Goal: Navigation & Orientation: Find specific page/section

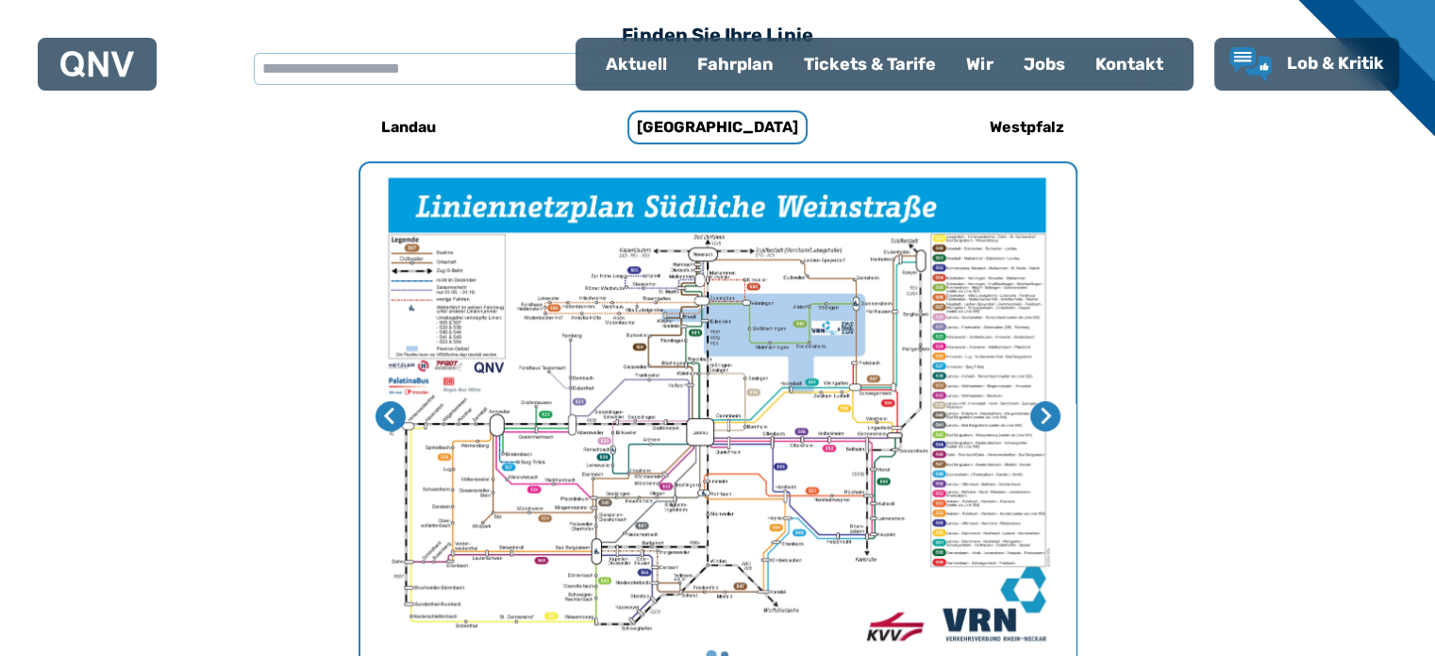
scroll to position [581, 0]
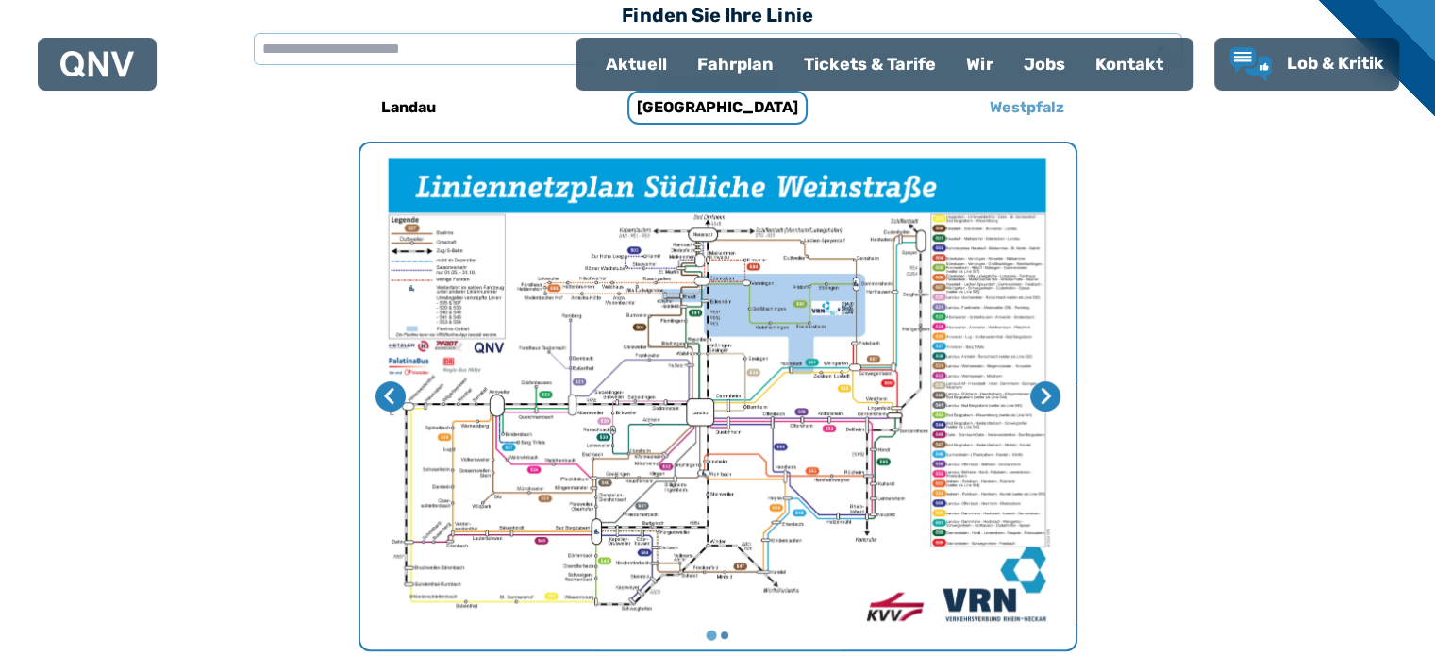
click at [1028, 105] on h6 "Westpfalz" at bounding box center [1027, 107] width 90 height 30
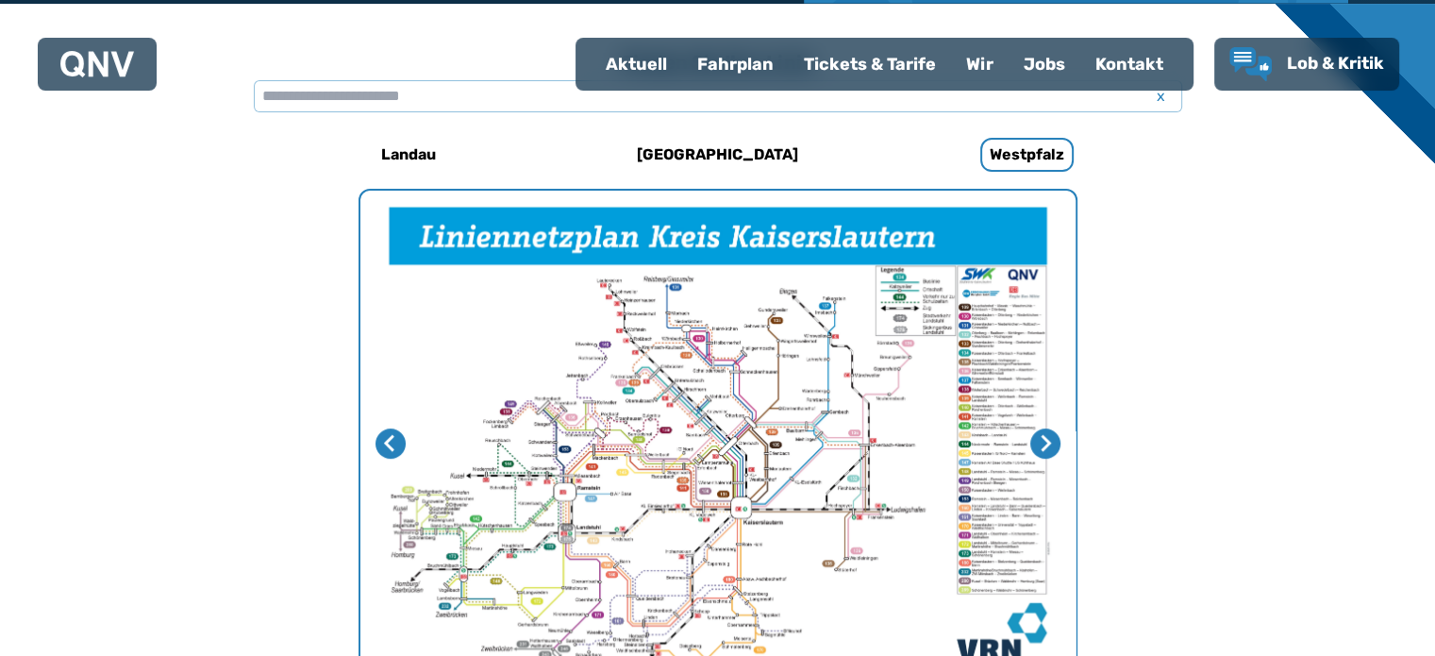
scroll to position [581, 0]
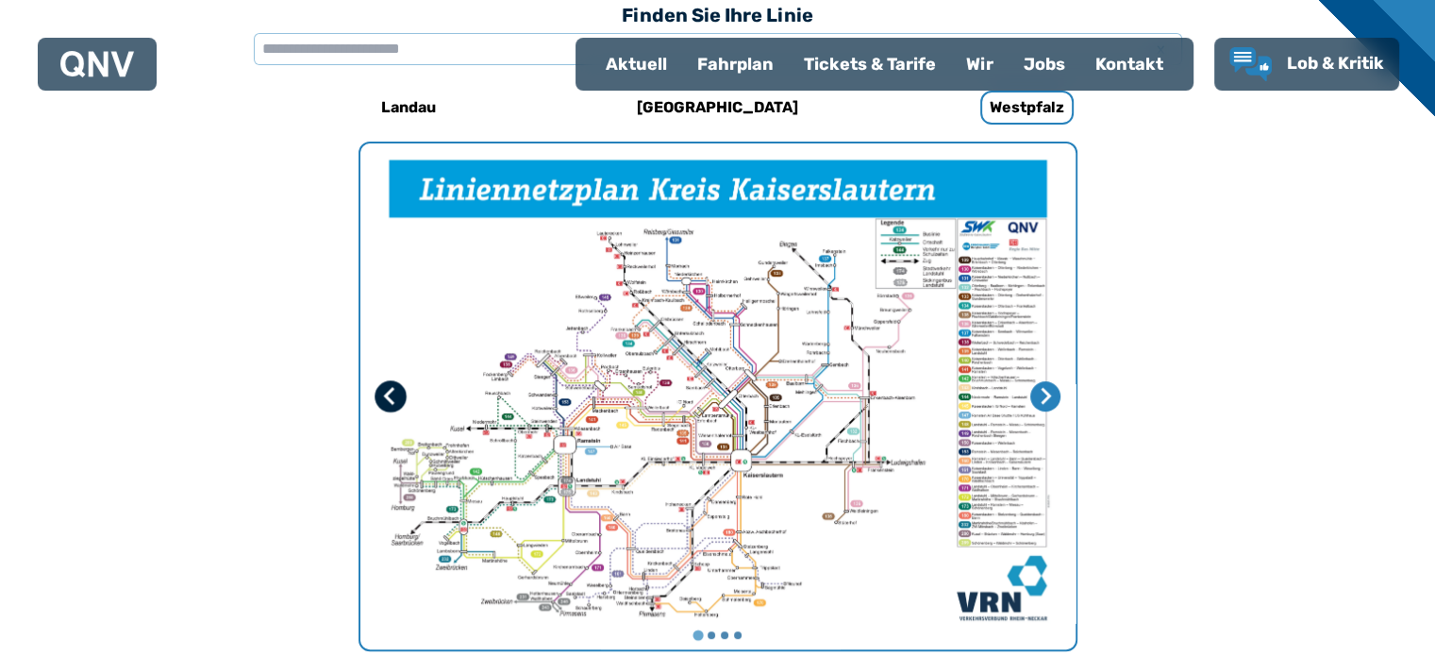
click at [389, 399] on icon "Letzte Seite" at bounding box center [388, 396] width 11 height 18
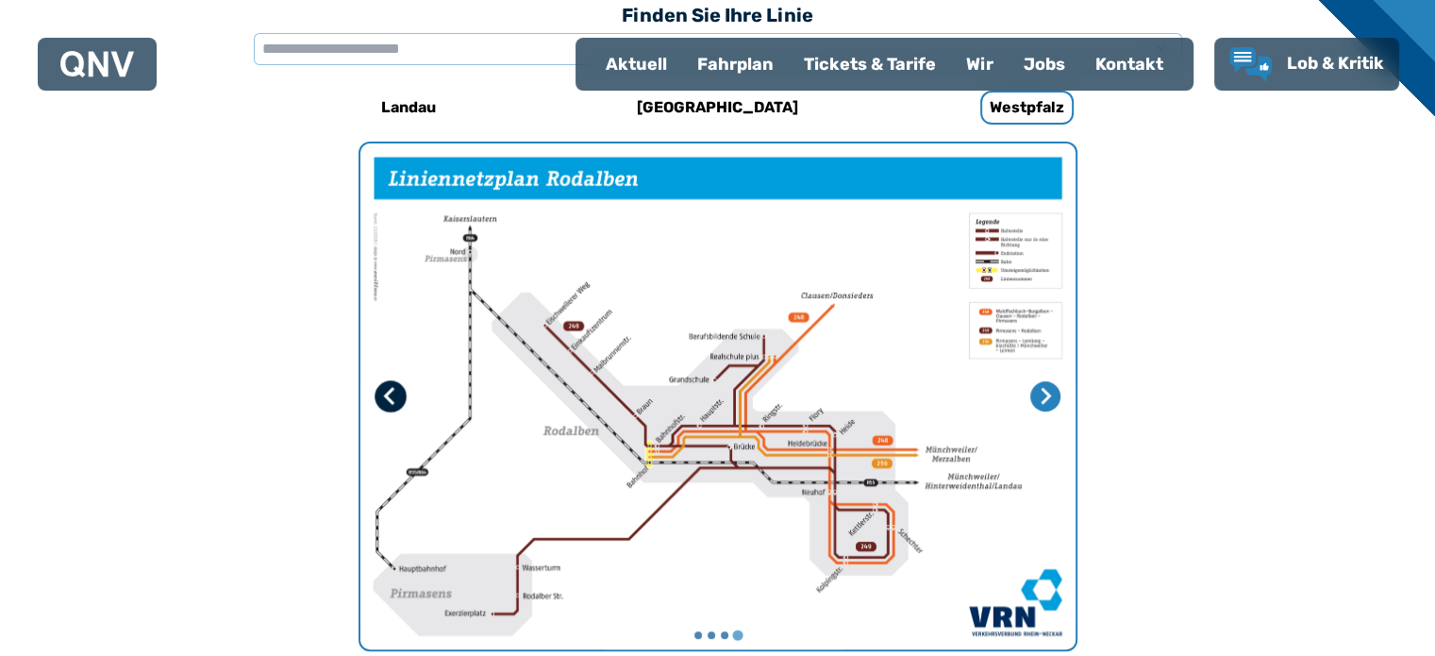
click at [393, 395] on icon "Vorherige Seite" at bounding box center [389, 396] width 19 height 19
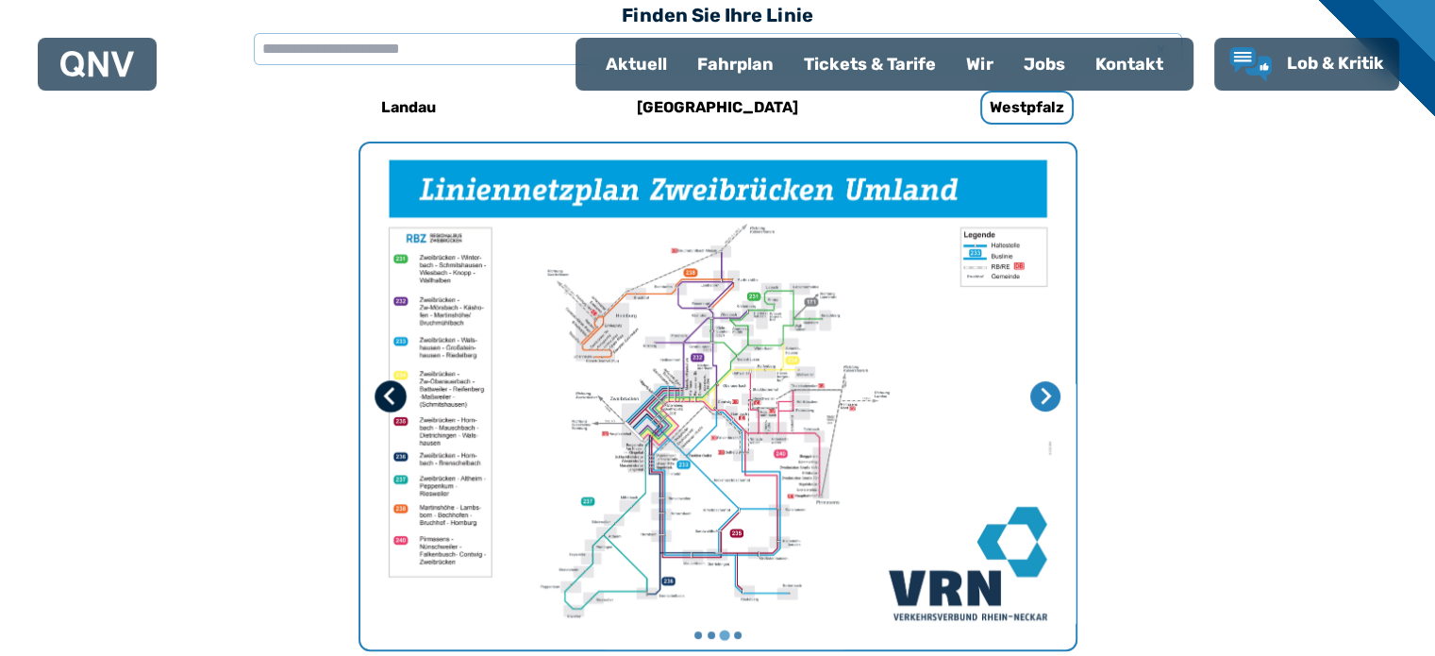
click at [393, 395] on icon "Vorherige Seite" at bounding box center [389, 396] width 19 height 19
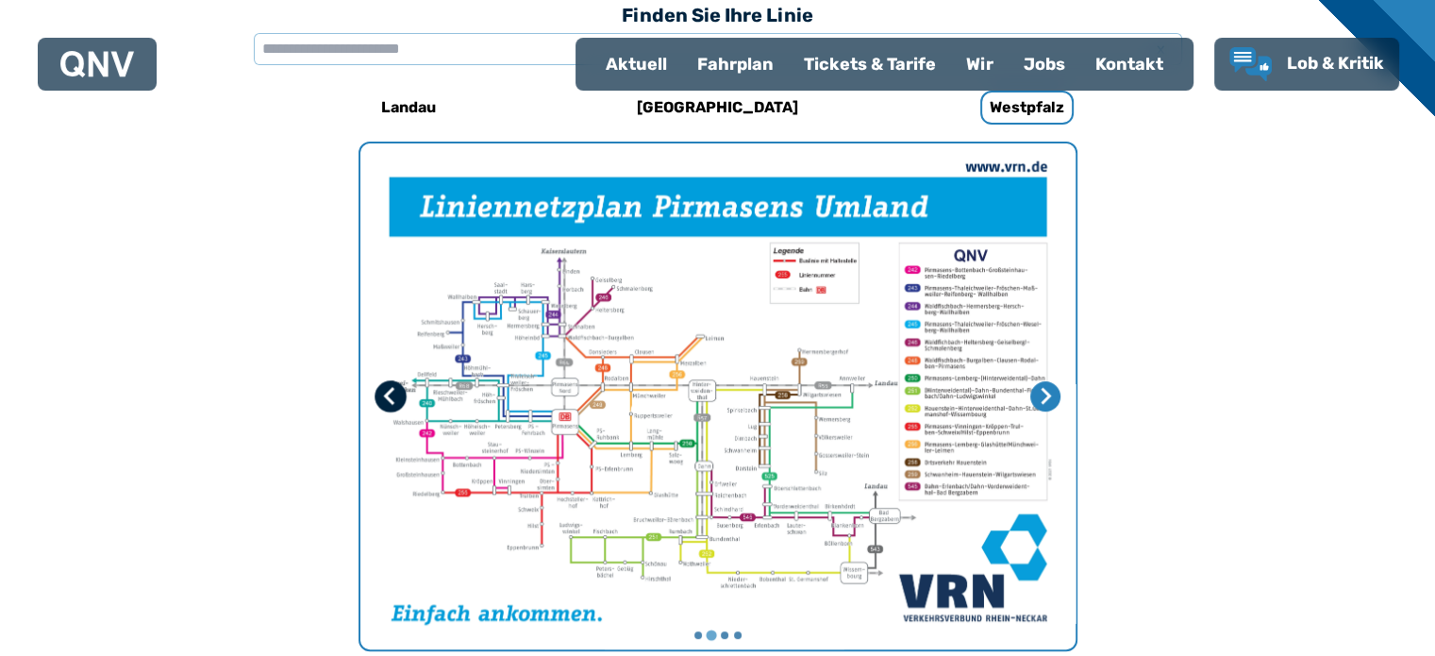
click at [393, 395] on icon "Vorherige Seite" at bounding box center [389, 396] width 19 height 19
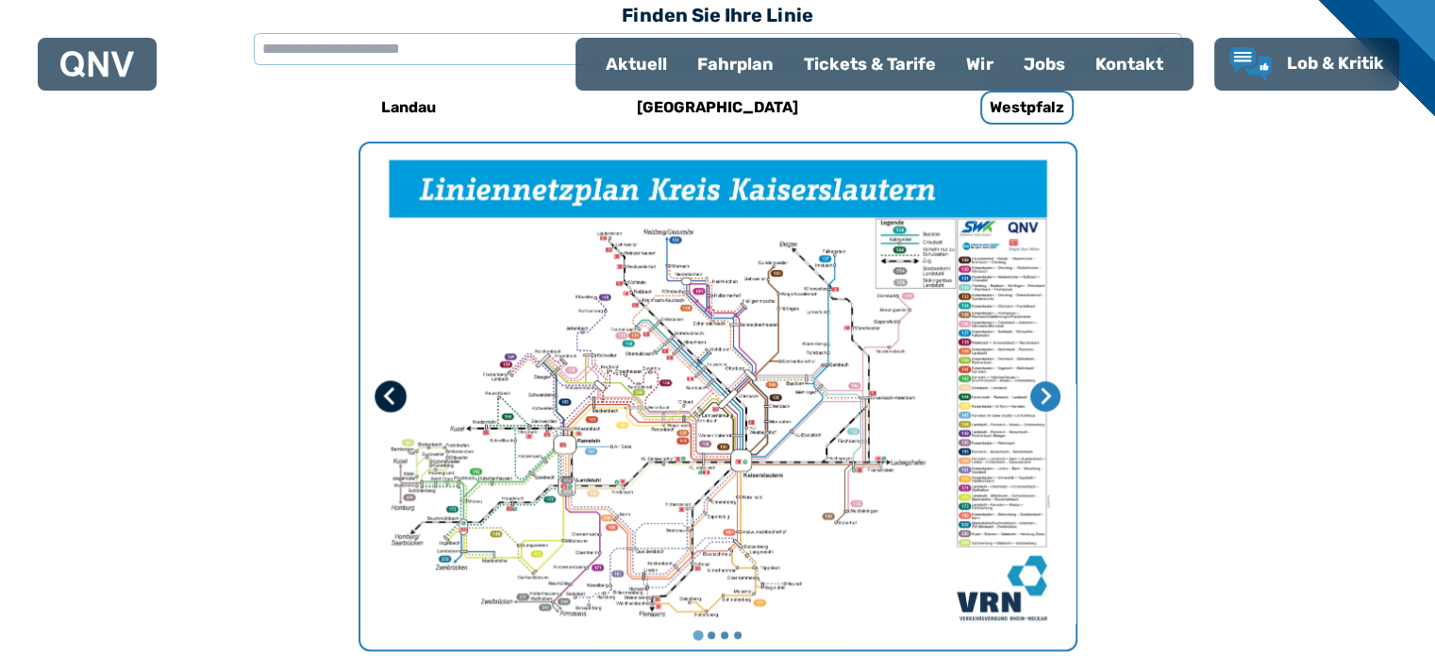
click at [393, 395] on icon "Letzte Seite" at bounding box center [389, 396] width 19 height 19
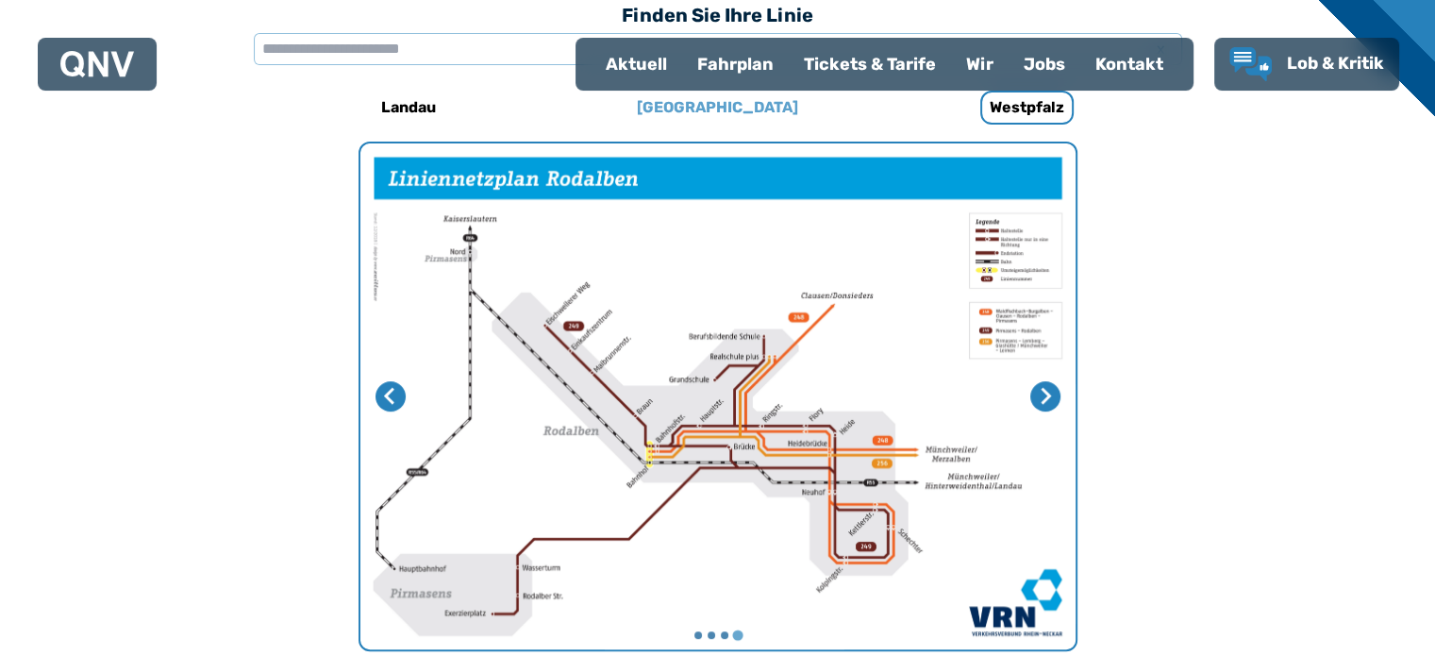
click at [731, 107] on h6 "[GEOGRAPHIC_DATA]" at bounding box center [717, 107] width 176 height 30
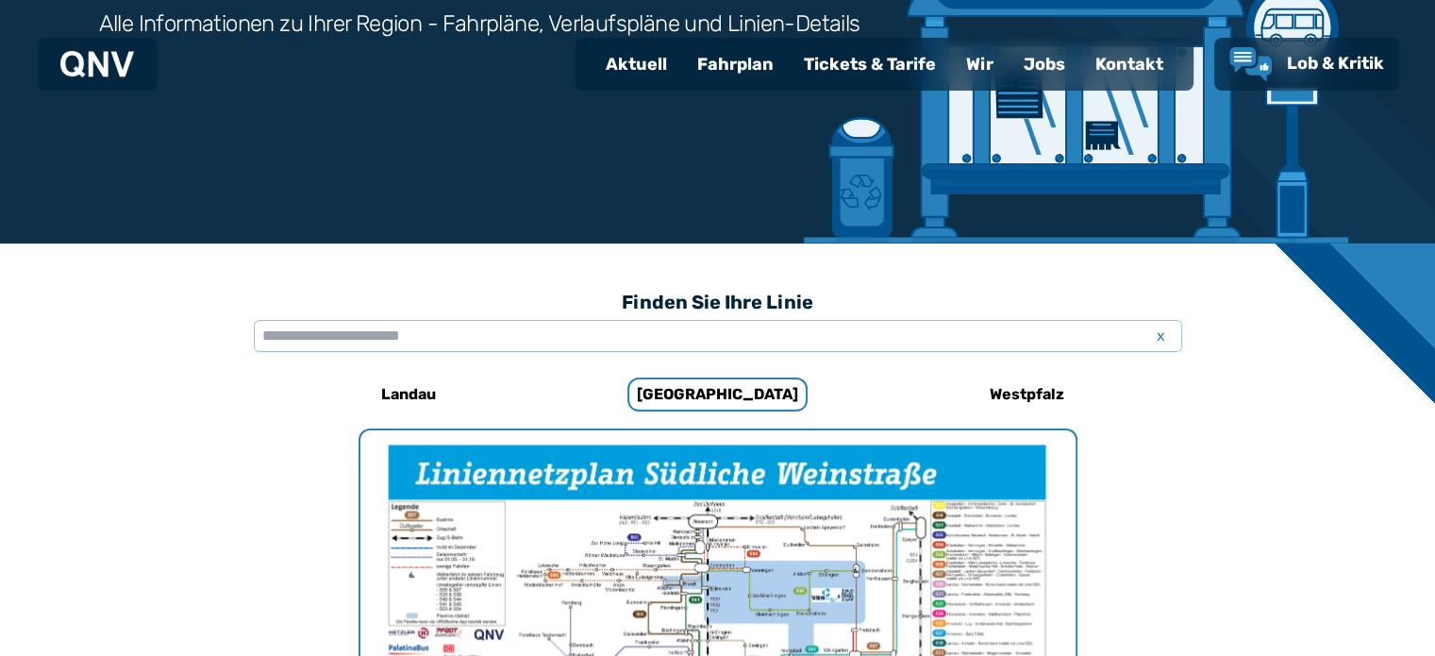
scroll to position [581, 0]
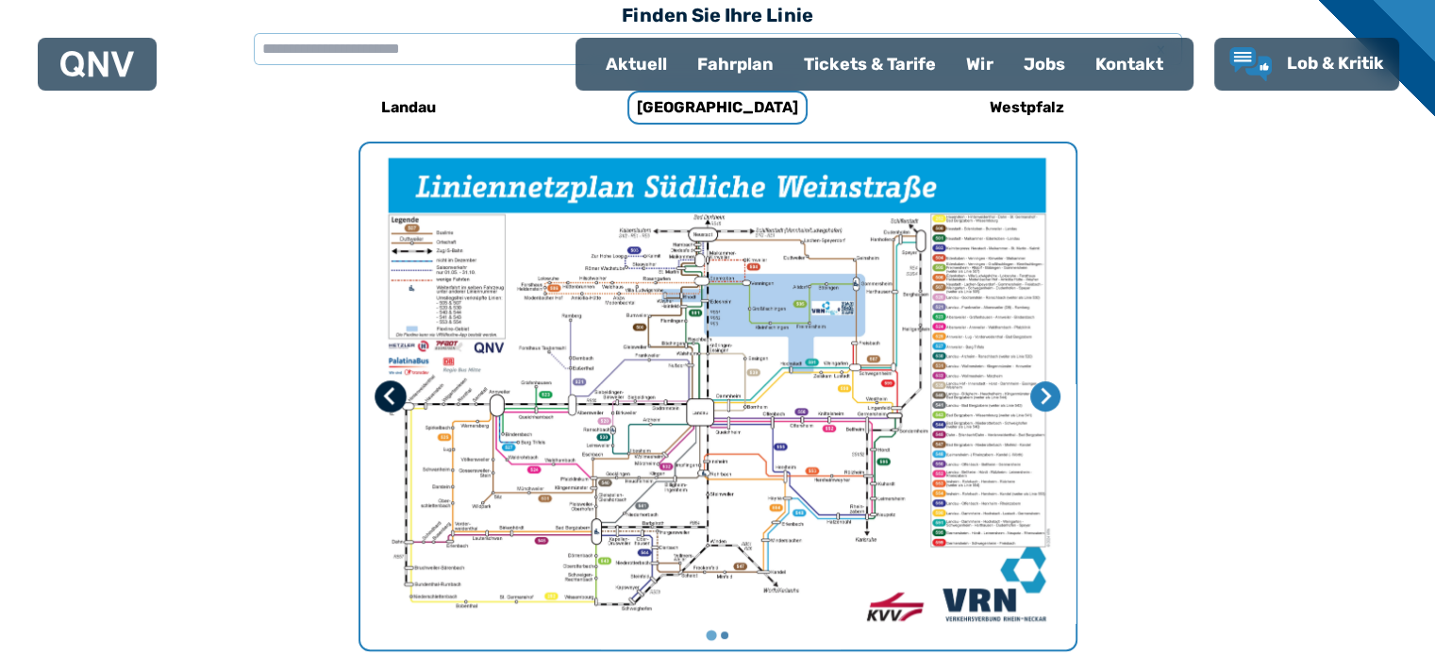
click at [378, 396] on button "Letzte Seite" at bounding box center [391, 396] width 32 height 32
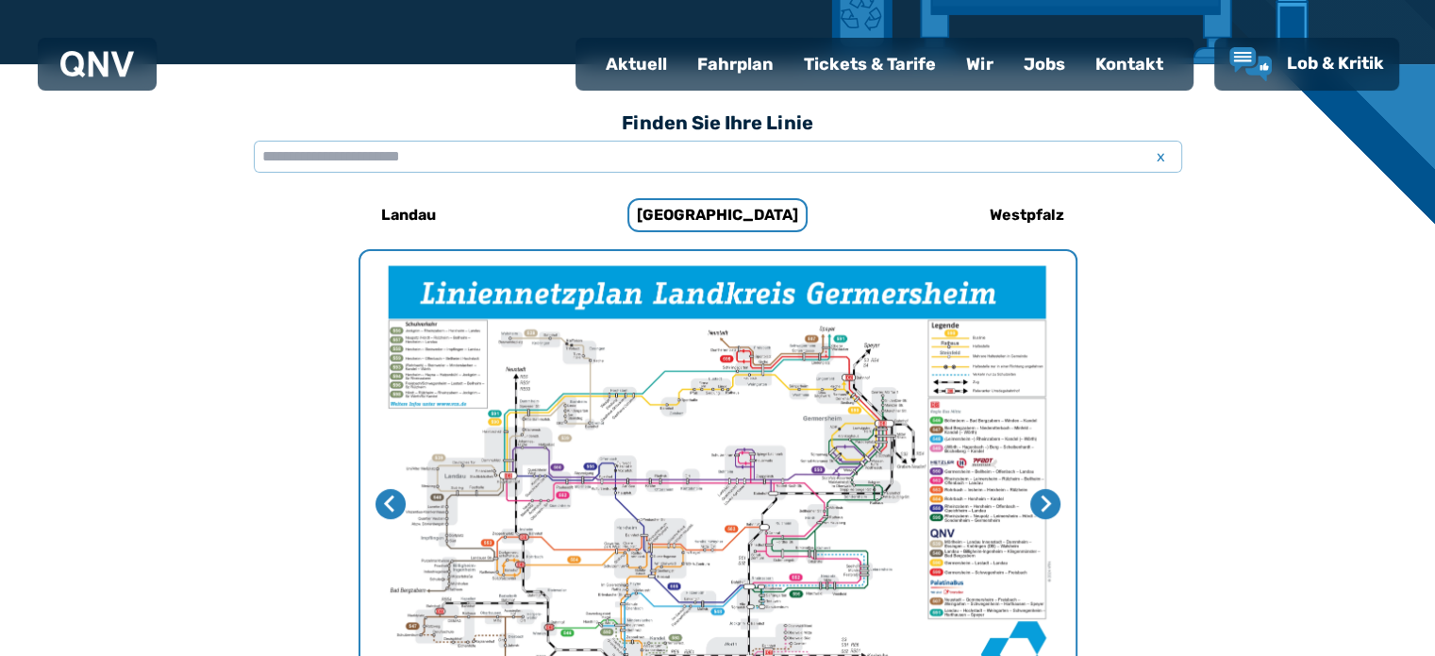
scroll to position [487, 0]
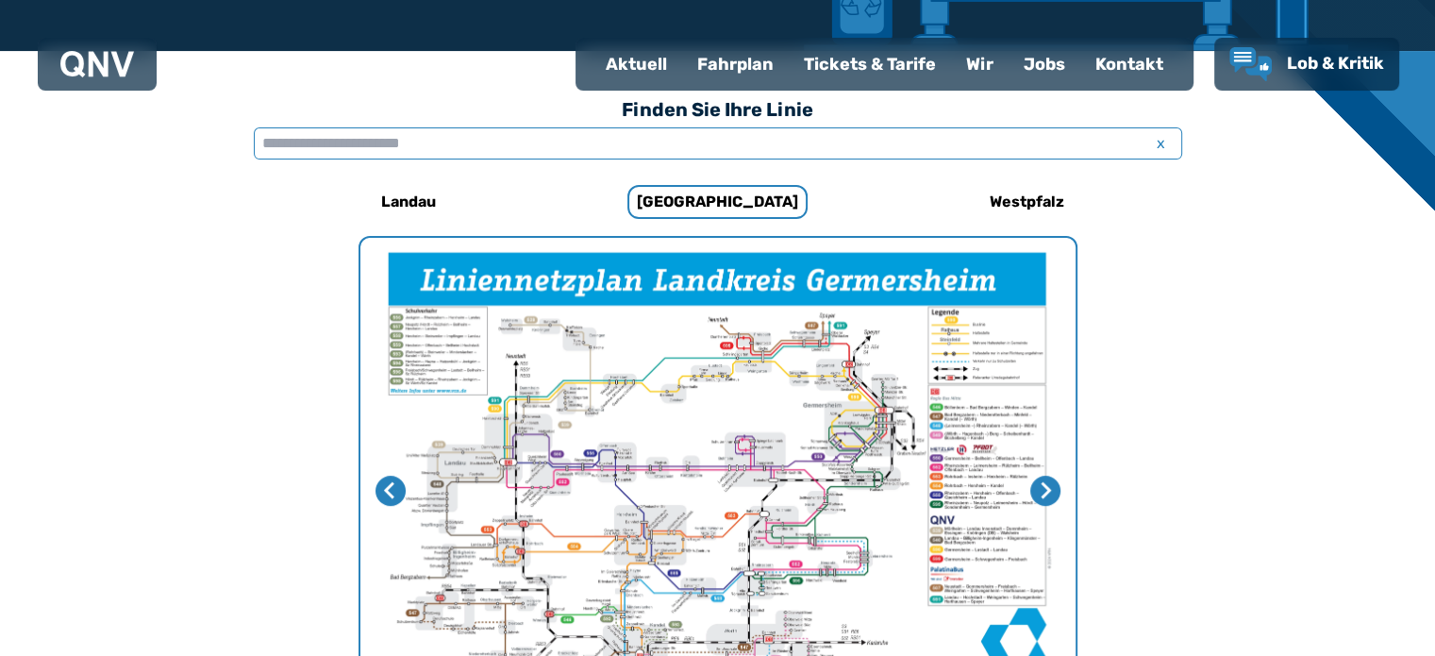
click at [427, 149] on input "text" at bounding box center [718, 143] width 928 height 32
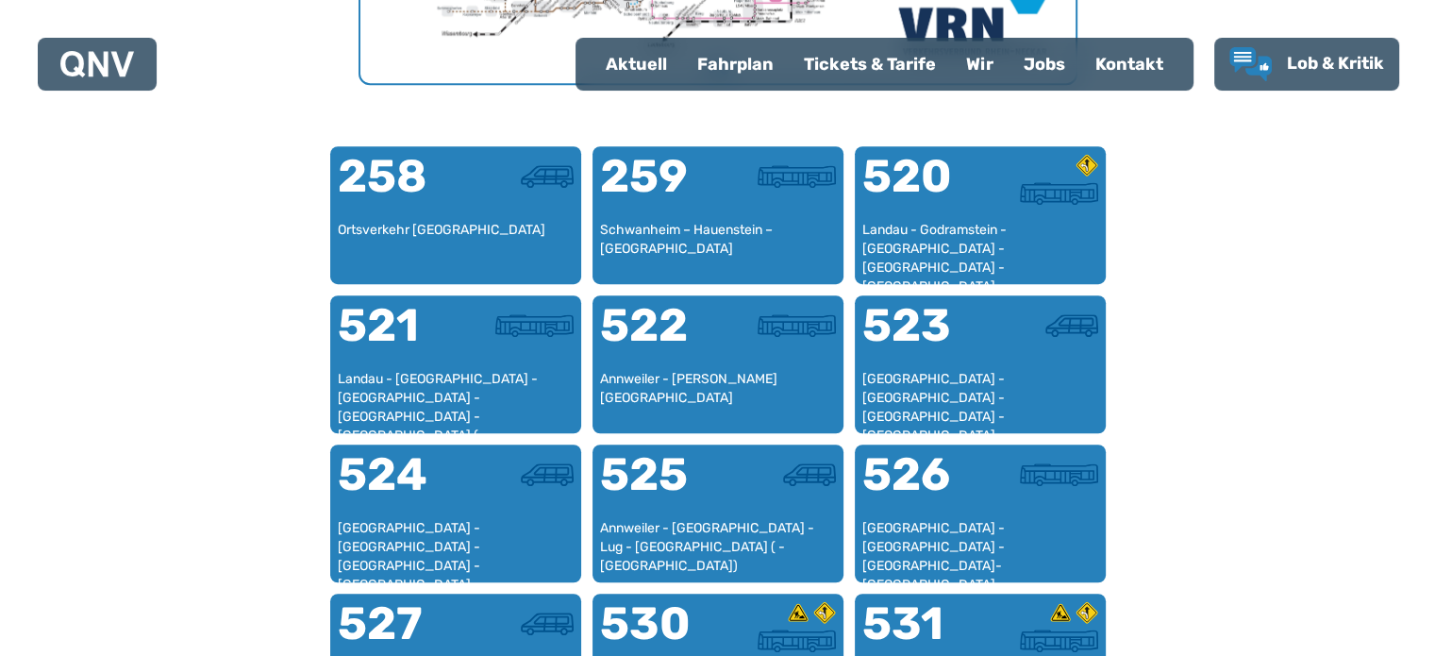
scroll to position [581, 0]
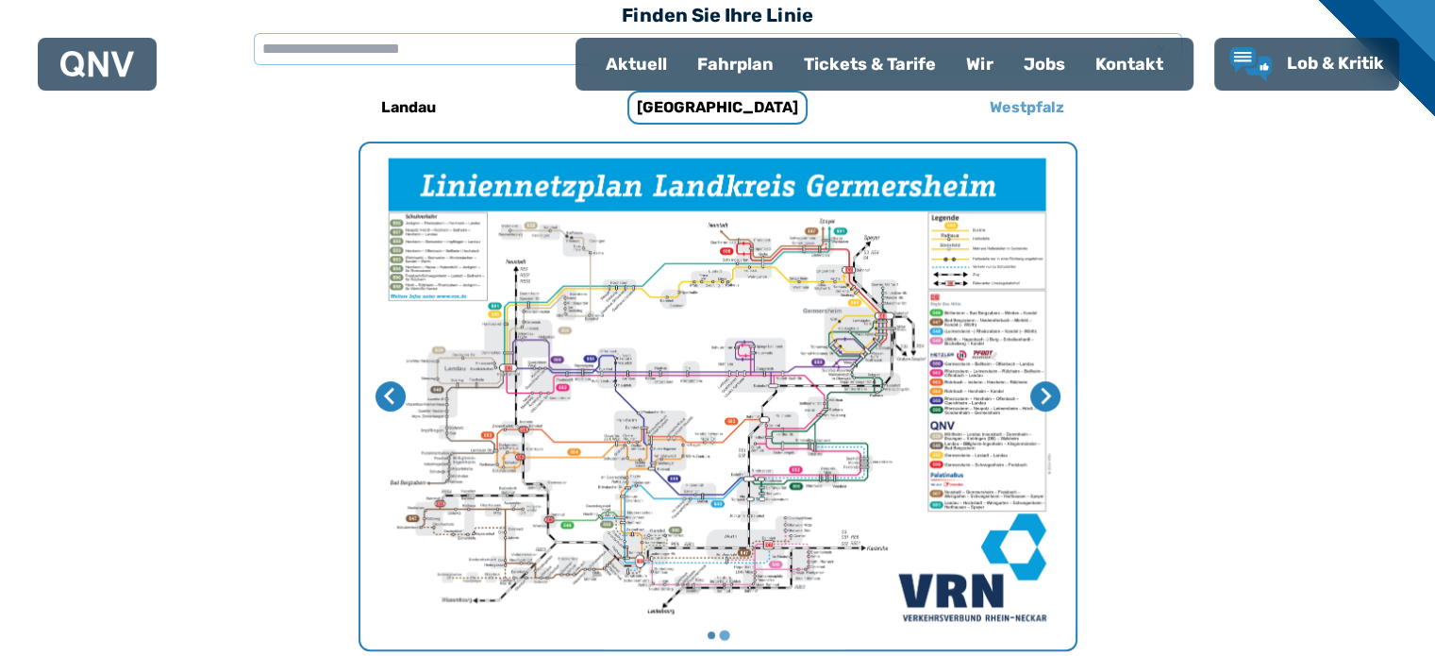
click at [1032, 102] on h6 "Westpfalz" at bounding box center [1027, 107] width 90 height 30
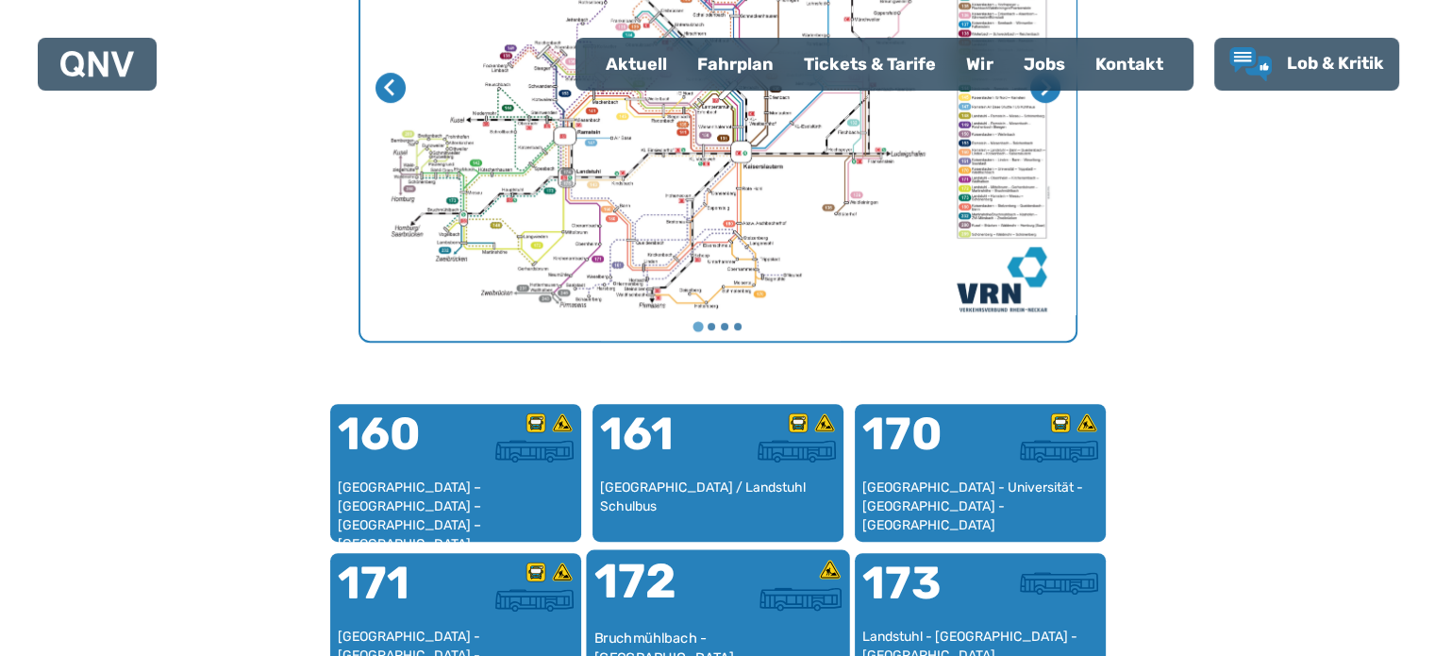
scroll to position [581, 0]
